Goal: Task Accomplishment & Management: Use online tool/utility

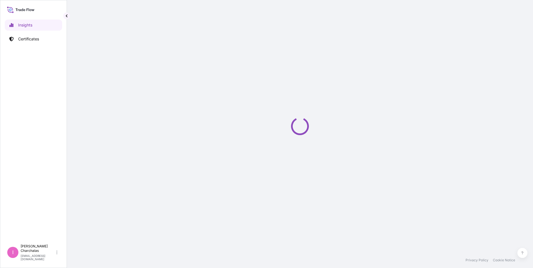
select select "2025"
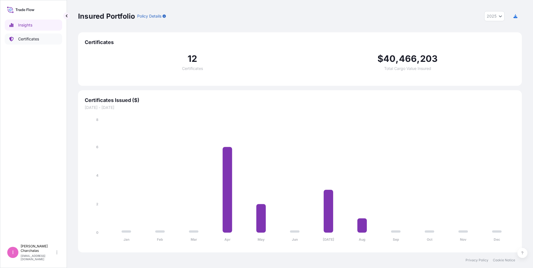
click at [30, 41] on p "Certificates" at bounding box center [28, 39] width 21 height 6
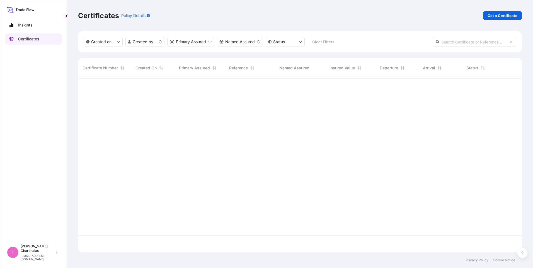
scroll to position [173, 439]
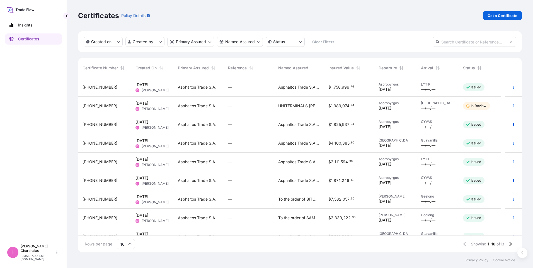
click at [260, 107] on div "—" at bounding box center [248, 106] width 41 height 6
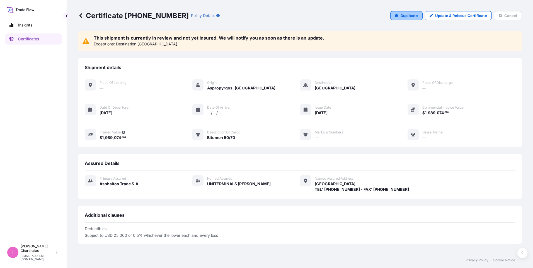
click at [410, 17] on p "Duplicate" at bounding box center [408, 16] width 17 height 6
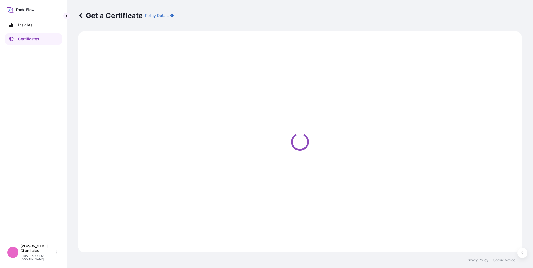
scroll to position [259, 0]
select select "Sea"
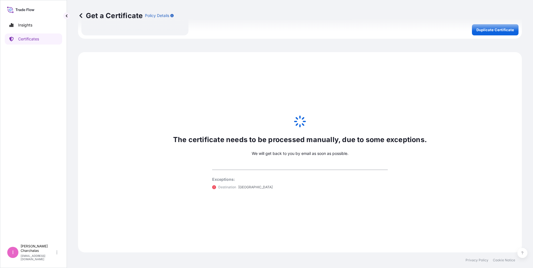
type input "Citi Center Building, Bauchrieh, Barbar Street, 2nd Floor TEL: 9611896929 - FAX…"
select select "31461"
click at [487, 30] on div "Get a Certificate Policy Details" at bounding box center [300, 15] width 444 height 31
click at [81, 16] on icon at bounding box center [81, 16] width 6 height 6
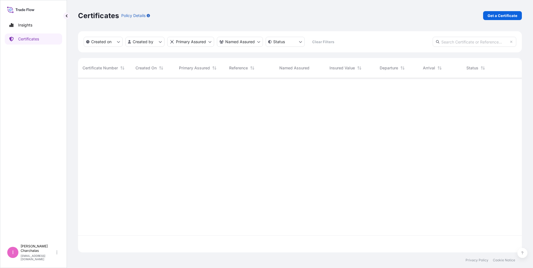
scroll to position [173, 439]
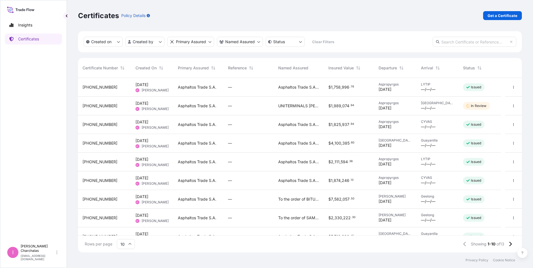
click at [295, 125] on span "Asphaltos Trade S.A - Cyprus Branch" at bounding box center [298, 125] width 41 height 6
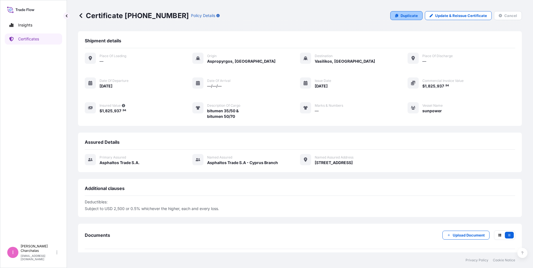
click at [409, 16] on p "Duplicate" at bounding box center [408, 16] width 17 height 6
select select "Sea"
select select "31461"
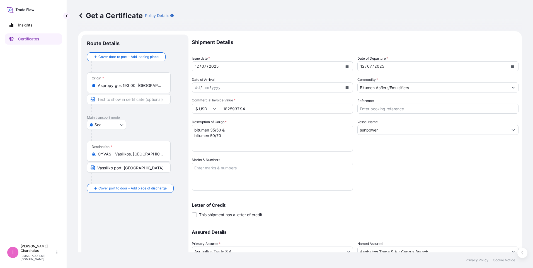
click at [345, 65] on icon "Calendar" at bounding box center [346, 66] width 3 height 3
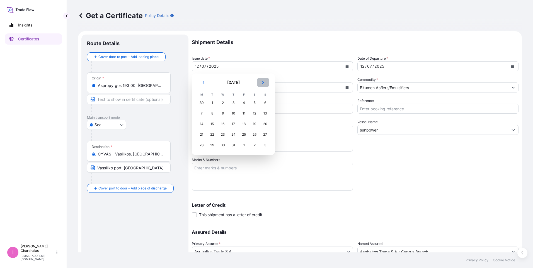
click at [264, 83] on icon "Next" at bounding box center [262, 82] width 3 height 3
click at [203, 146] on div "29" at bounding box center [201, 145] width 10 height 10
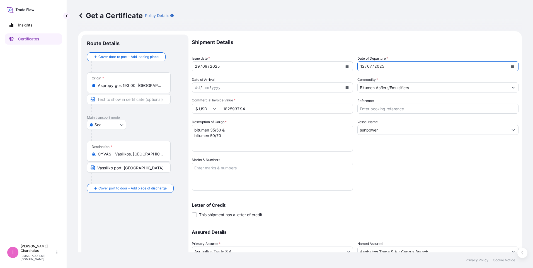
click at [510, 66] on button "Calendar" at bounding box center [512, 66] width 9 height 9
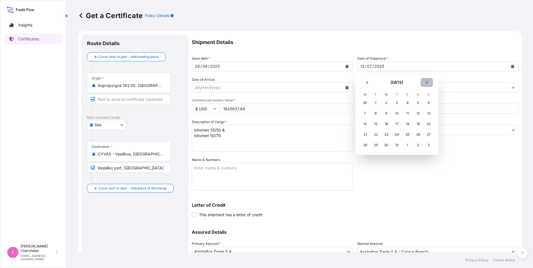
click at [426, 84] on icon "Next" at bounding box center [426, 82] width 3 height 3
click at [363, 145] on div "29" at bounding box center [365, 145] width 10 height 10
